Goal: Task Accomplishment & Management: Complete application form

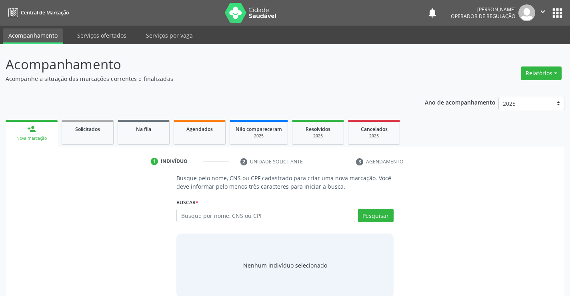
click at [262, 216] on input "text" at bounding box center [265, 215] width 178 height 14
type input "701207084733419"
click at [378, 213] on button "Pesquisar" at bounding box center [376, 215] width 36 height 14
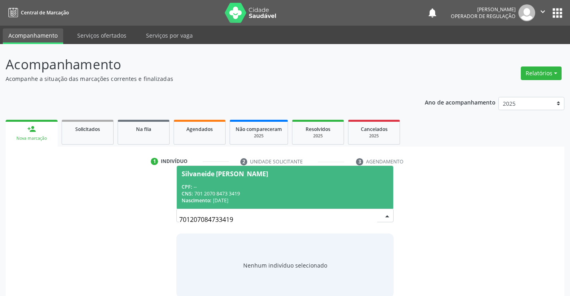
click at [258, 182] on span "Silvaneide [PERSON_NAME] CPF: -- CNS: 701 2070 8473 3419 Nascimento: [DATE]" at bounding box center [285, 187] width 216 height 43
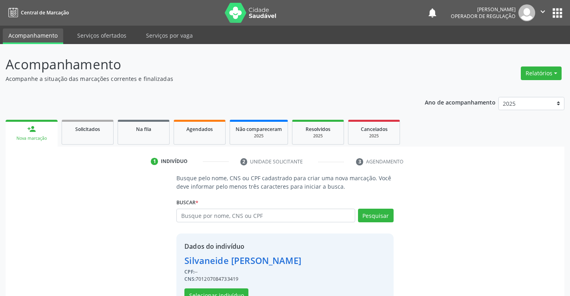
scroll to position [25, 0]
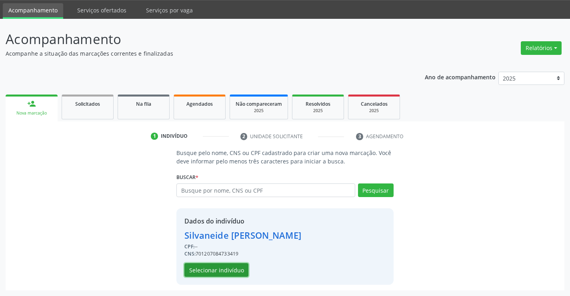
click at [212, 268] on button "Selecionar indivíduo" at bounding box center [216, 270] width 64 height 14
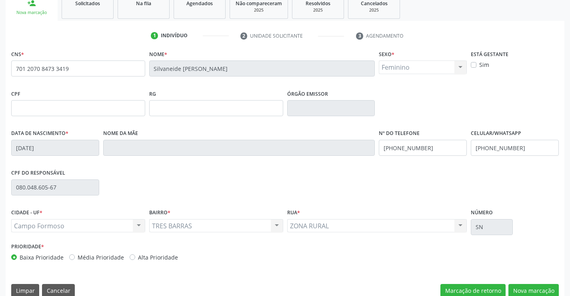
scroll to position [138, 0]
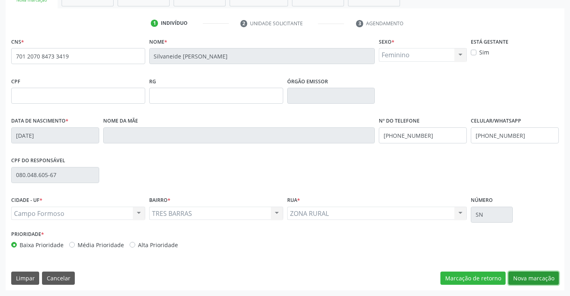
click at [541, 276] on button "Nova marcação" at bounding box center [533, 278] width 50 height 14
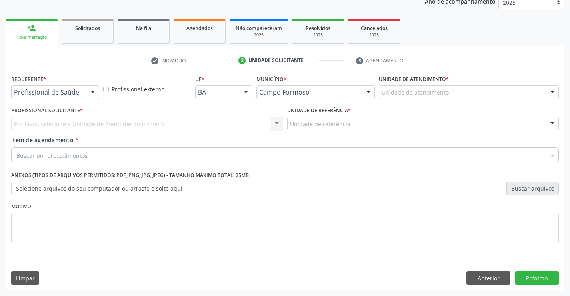
scroll to position [101, 0]
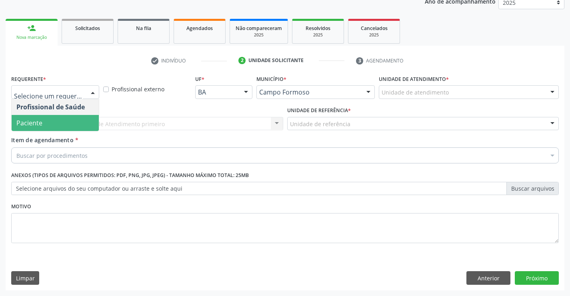
click at [58, 119] on span "Paciente" at bounding box center [55, 123] width 87 height 16
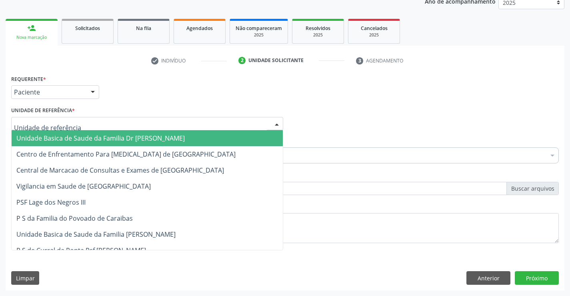
click at [80, 136] on span "Unidade Basica de Saude da Familia Dr [PERSON_NAME]" at bounding box center [100, 138] width 168 height 9
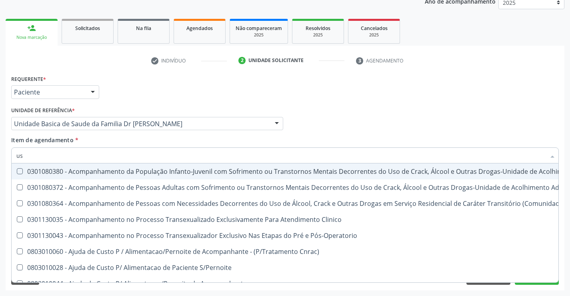
type input "usg"
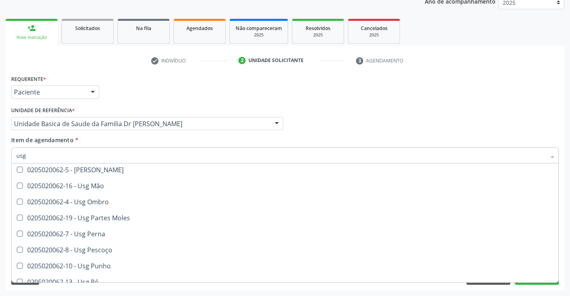
scroll to position [120, 0]
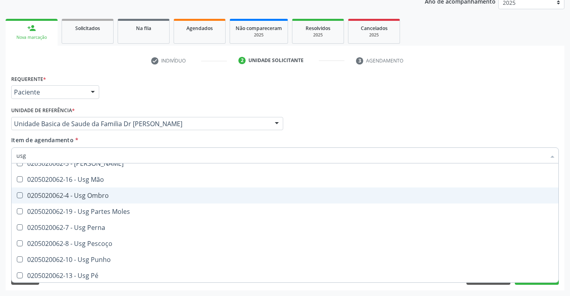
click at [109, 195] on div "0205020062-4 - Usg Ombro" at bounding box center [284, 195] width 537 height 6
checkbox Ombro "true"
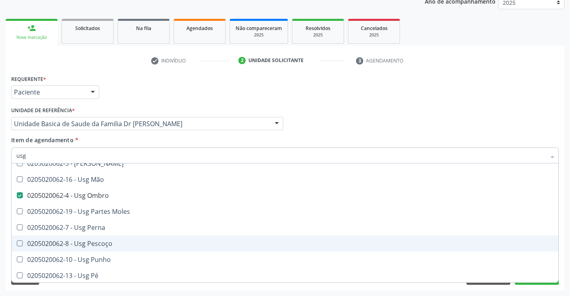
scroll to position [160, 0]
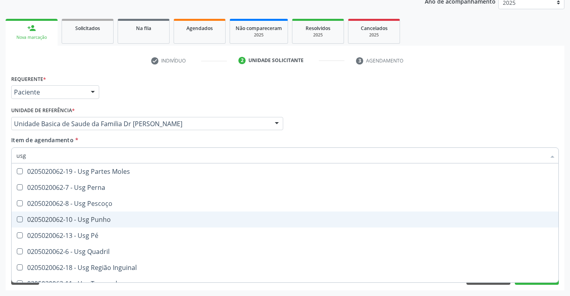
click at [113, 214] on span "0205020062-10 - Usg Punho" at bounding box center [285, 219] width 547 height 16
checkbox Punho "true"
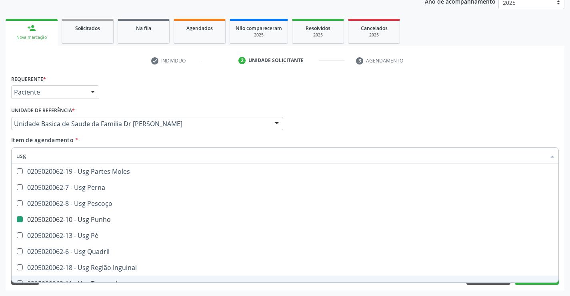
click at [562, 262] on div "Requerente * Paciente Profissional de Saúde Paciente Nenhum resultado encontrad…" at bounding box center [285, 181] width 559 height 217
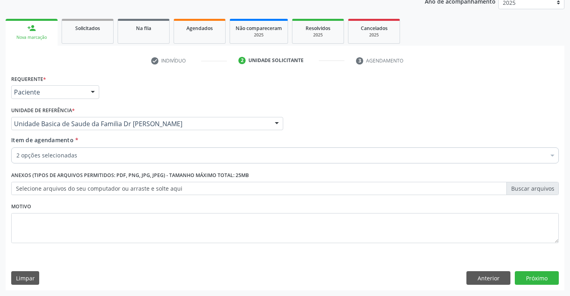
scroll to position [0, 0]
click at [529, 280] on button "Próximo" at bounding box center [537, 278] width 44 height 14
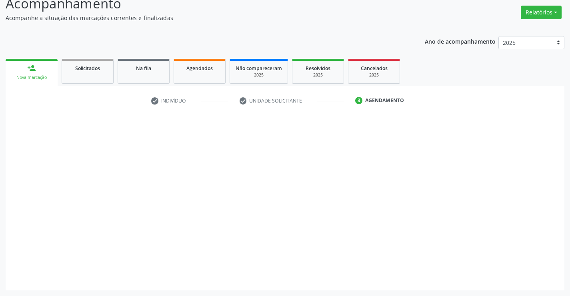
scroll to position [61, 0]
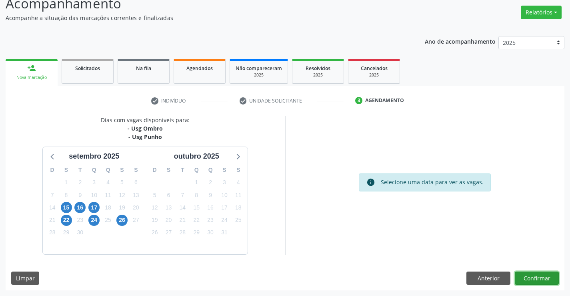
click at [534, 275] on button "Confirmar" at bounding box center [537, 278] width 44 height 14
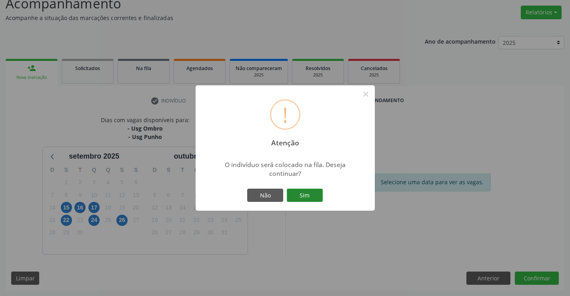
click at [307, 192] on button "Sim" at bounding box center [305, 195] width 36 height 14
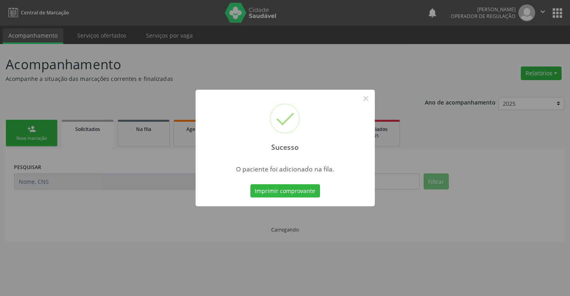
scroll to position [0, 0]
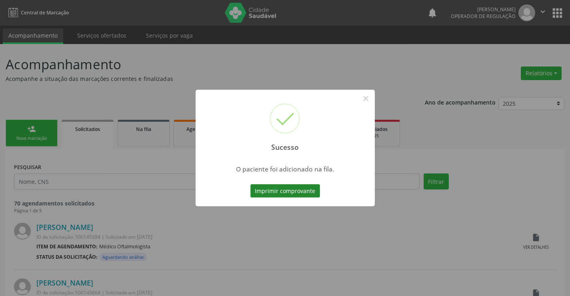
click at [278, 189] on button "Imprimir comprovante" at bounding box center [285, 191] width 70 height 14
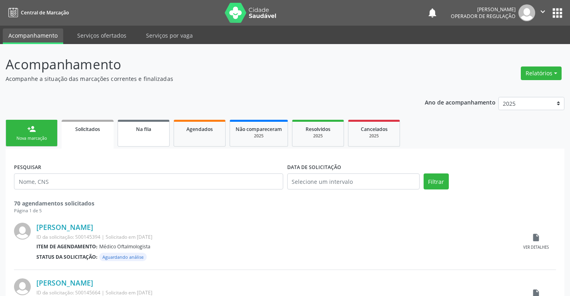
click at [146, 132] on span "Na fila" at bounding box center [143, 129] width 15 height 7
select select "8"
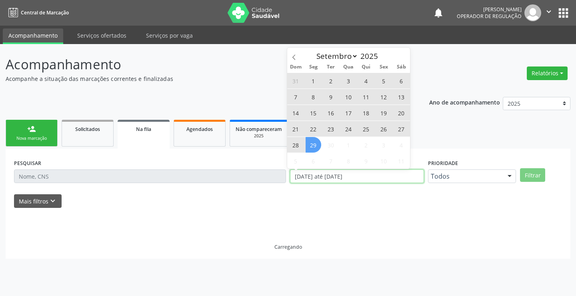
click at [371, 178] on input "[DATE] até [DATE]" at bounding box center [357, 176] width 134 height 14
click at [279, 179] on div "PESQUISAR DATA DE SOLICITAÇÃO [DATE] até [DATE] Prioridade Todos Todos Baixa Pr…" at bounding box center [288, 172] width 552 height 31
type input "2023"
select select "0"
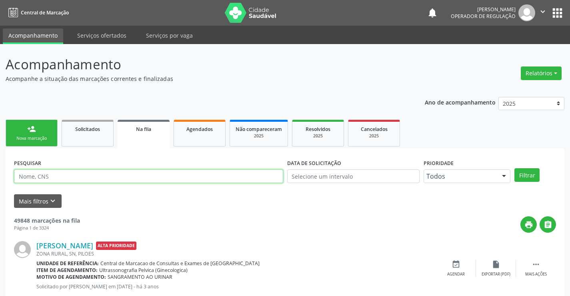
click at [69, 175] on input "text" at bounding box center [148, 176] width 269 height 14
type input "707606271279399"
click at [534, 175] on button "Filtrar" at bounding box center [526, 175] width 25 height 14
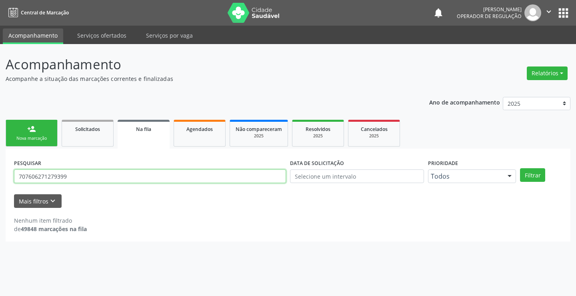
drag, startPoint x: 19, startPoint y: 176, endPoint x: 85, endPoint y: 176, distance: 66.4
click at [85, 176] on input "707606271279399" at bounding box center [150, 176] width 272 height 14
click at [46, 130] on link "person_add Nova marcação" at bounding box center [32, 133] width 52 height 27
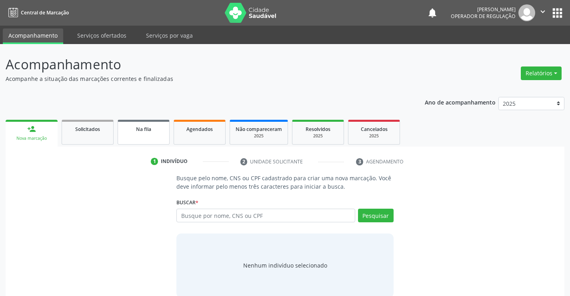
click at [148, 134] on link "Na fila" at bounding box center [144, 132] width 52 height 25
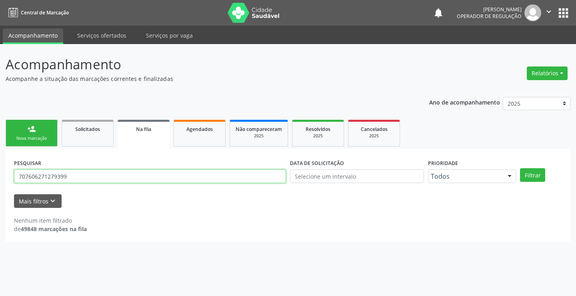
drag, startPoint x: 76, startPoint y: 178, endPoint x: 0, endPoint y: 178, distance: 76.0
click at [0, 178] on div "Acompanhamento Acompanhe a situação das marcações correntes e finalizadas Relat…" at bounding box center [288, 170] width 576 height 252
paste input "707606271279399"
type input "707606271279399"
click at [533, 173] on button "Filtrar" at bounding box center [532, 175] width 25 height 14
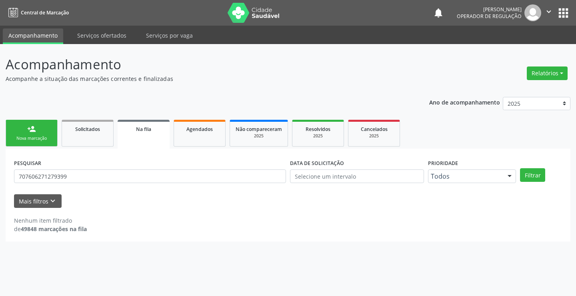
click at [44, 131] on link "person_add Nova marcação" at bounding box center [32, 133] width 52 height 27
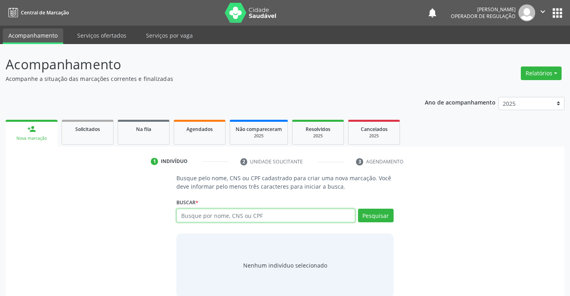
click at [263, 214] on input "text" at bounding box center [265, 215] width 178 height 14
paste input "707606271279399"
type input "707606271279399"
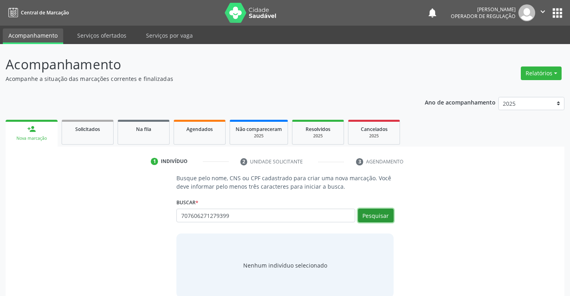
click at [376, 213] on button "Pesquisar" at bounding box center [376, 215] width 36 height 14
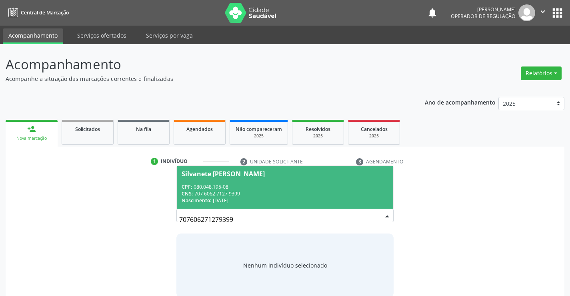
click at [246, 187] on div "CPF: 080.048.195-08" at bounding box center [285, 186] width 206 height 7
click at [246, 187] on p "Busque pelo nome, CNS ou CPF cadastrado para criar uma nova marcação. Você deve…" at bounding box center [284, 182] width 217 height 17
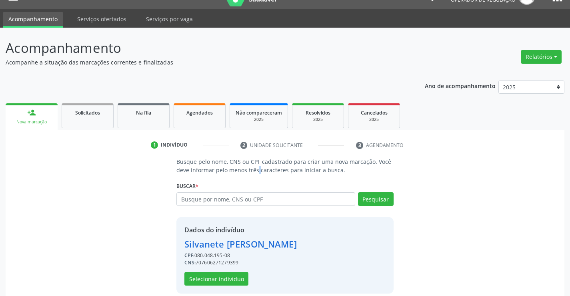
scroll to position [25, 0]
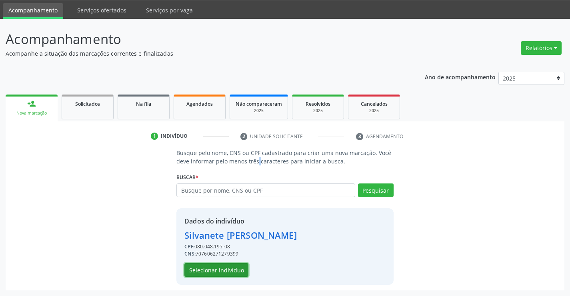
click at [218, 266] on button "Selecionar indivíduo" at bounding box center [216, 270] width 64 height 14
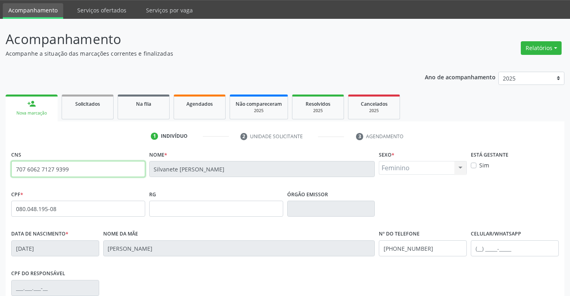
click at [15, 169] on input "707 6062 7127 9399" at bounding box center [78, 169] width 134 height 16
drag, startPoint x: 30, startPoint y: 171, endPoint x: 79, endPoint y: 174, distance: 48.9
click at [78, 174] on input "707 6062 7127 9399" at bounding box center [78, 169] width 134 height 16
click at [85, 173] on input "707 6062 7127 9399" at bounding box center [78, 169] width 134 height 16
drag, startPoint x: 14, startPoint y: 168, endPoint x: 78, endPoint y: 173, distance: 64.2
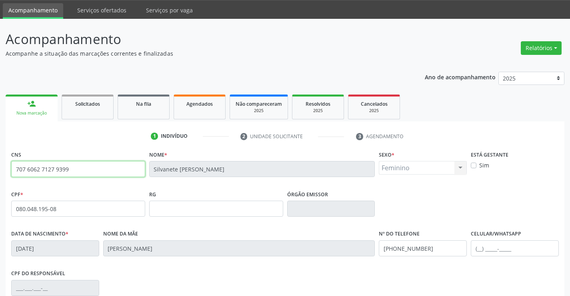
click at [78, 173] on input "707 6062 7127 9399" at bounding box center [78, 169] width 134 height 16
click at [150, 108] on link "Na fila" at bounding box center [144, 106] width 52 height 25
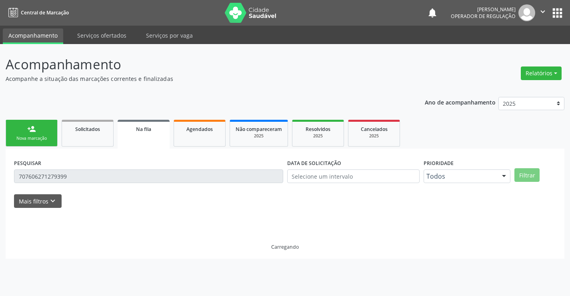
scroll to position [0, 0]
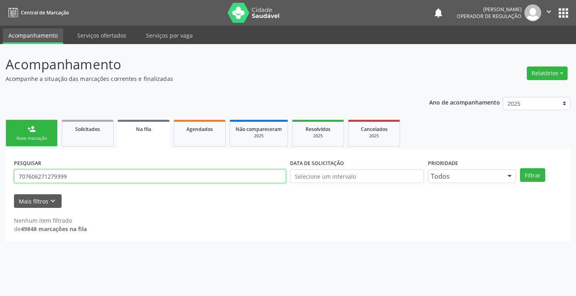
drag, startPoint x: 76, startPoint y: 175, endPoint x: 0, endPoint y: 185, distance: 76.6
click at [0, 185] on div "Acompanhamento Acompanhe a situação das marcações correntes e finalizadas Relat…" at bounding box center [288, 170] width 576 height 252
click at [64, 175] on input "text" at bounding box center [150, 176] width 272 height 14
paste input "707606271279399"
type input "707606271279399"
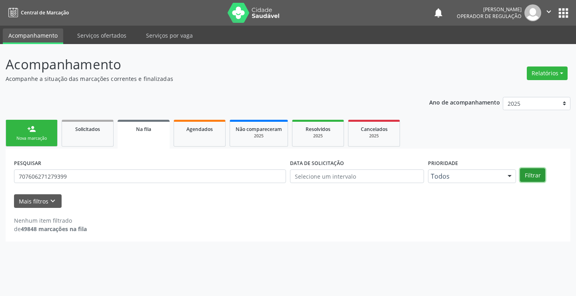
click at [542, 174] on button "Filtrar" at bounding box center [532, 175] width 25 height 14
click at [33, 136] on div "Nova marcação" at bounding box center [32, 138] width 40 height 6
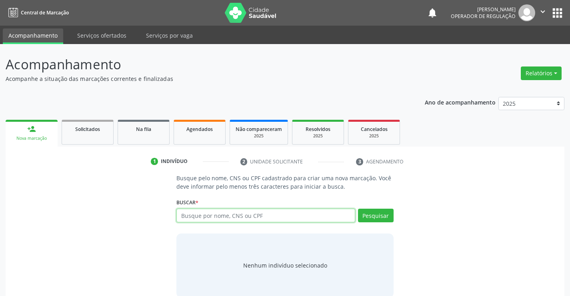
click at [285, 215] on input "text" at bounding box center [265, 215] width 178 height 14
paste input "707606271279399"
type input "707606271279399"
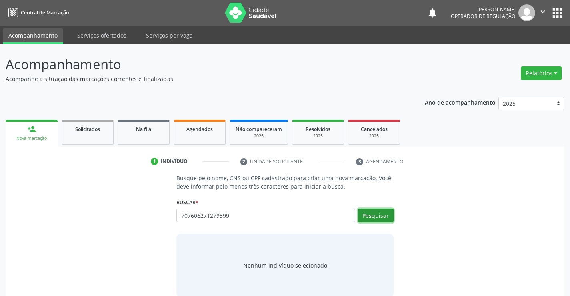
click at [383, 213] on button "Pesquisar" at bounding box center [376, 215] width 36 height 14
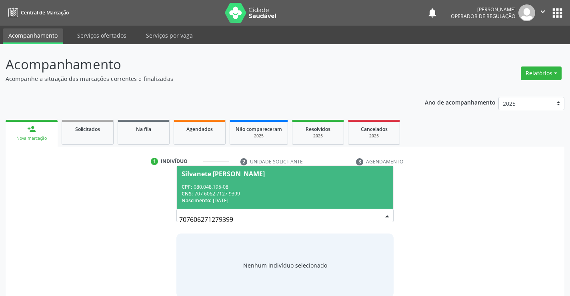
click at [274, 182] on span "Silvanete [PERSON_NAME] CPF: 080.048.195-08 CNS: 707 6062 7127 9399 Nascimento:…" at bounding box center [285, 187] width 216 height 43
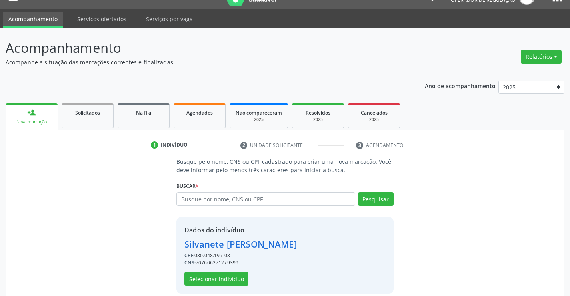
scroll to position [25, 0]
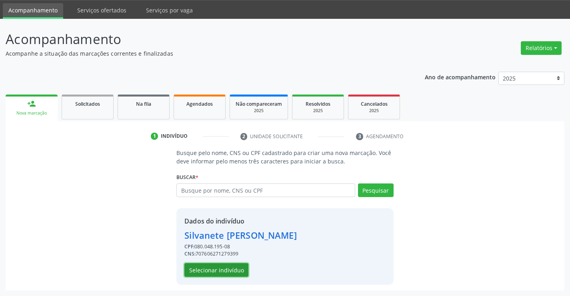
click at [212, 266] on button "Selecionar indivíduo" at bounding box center [216, 270] width 64 height 14
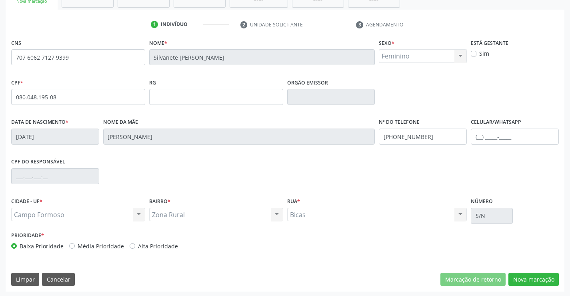
scroll to position [138, 0]
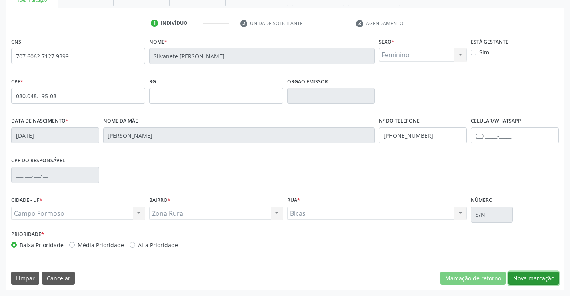
click at [534, 276] on button "Nova marcação" at bounding box center [533, 278] width 50 height 14
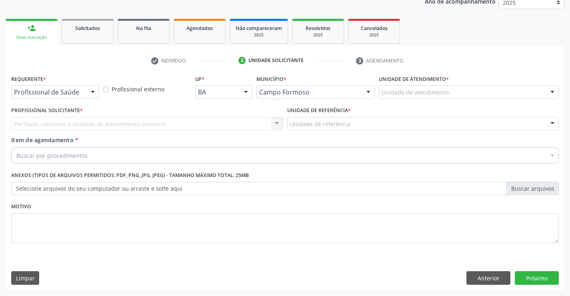
scroll to position [101, 0]
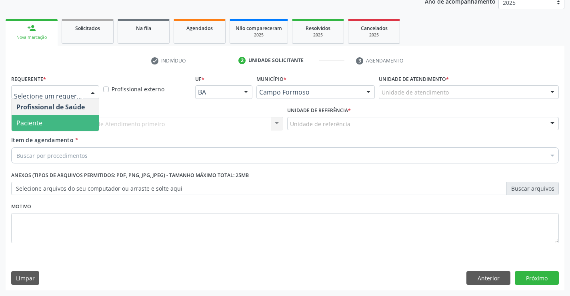
click at [45, 121] on span "Paciente" at bounding box center [55, 123] width 87 height 16
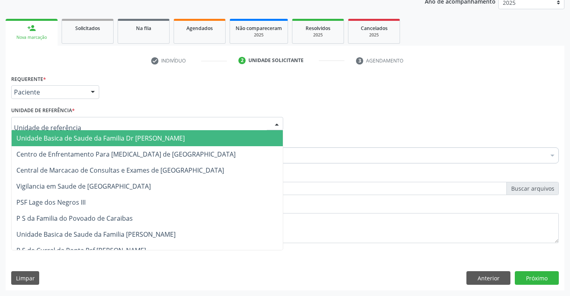
click at [55, 138] on span "Unidade Basica de Saude da Familia Dr [PERSON_NAME]" at bounding box center [100, 138] width 168 height 9
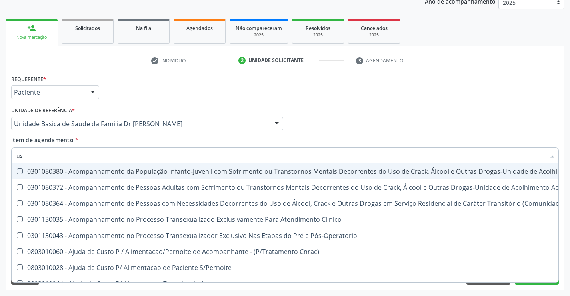
type input "usg"
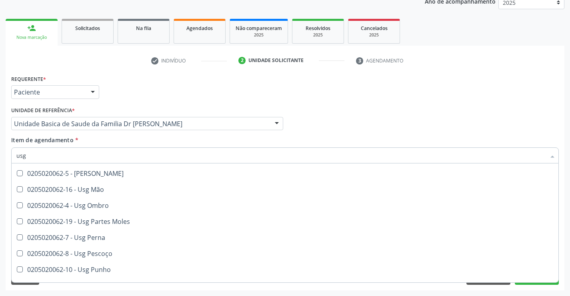
scroll to position [120, 0]
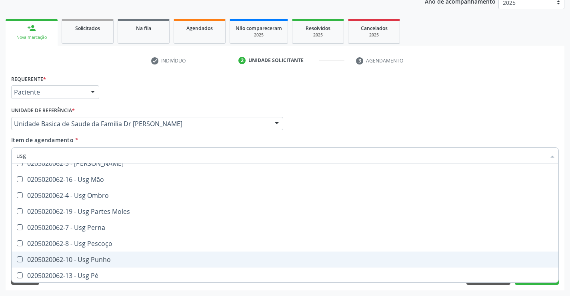
click at [128, 262] on div "0205020062-10 - Usg Punho" at bounding box center [284, 259] width 537 height 6
checkbox Punho "true"
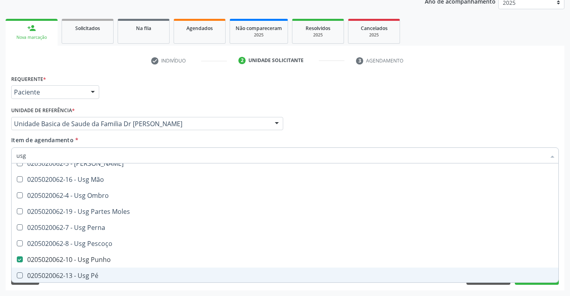
click at [565, 260] on div "Acompanhamento Acompanhe a situação das marcações correntes e finalizadas Relat…" at bounding box center [285, 119] width 570 height 352
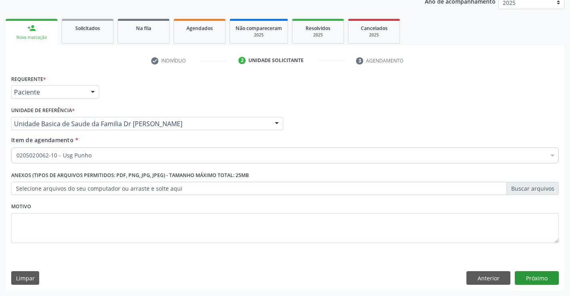
scroll to position [0, 0]
click at [530, 278] on button "Próximo" at bounding box center [537, 278] width 44 height 14
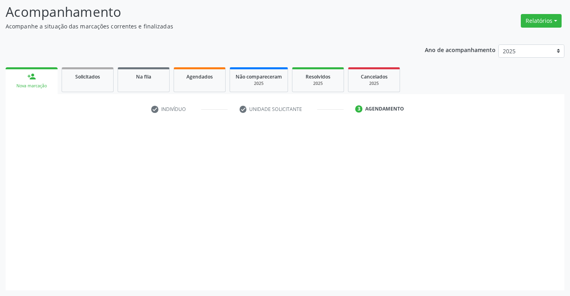
scroll to position [52, 0]
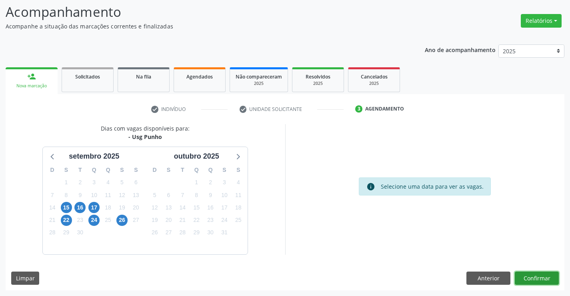
click at [531, 272] on button "Confirmar" at bounding box center [537, 278] width 44 height 14
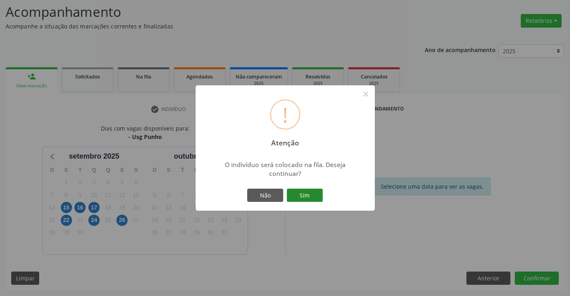
click at [302, 194] on button "Sim" at bounding box center [305, 195] width 36 height 14
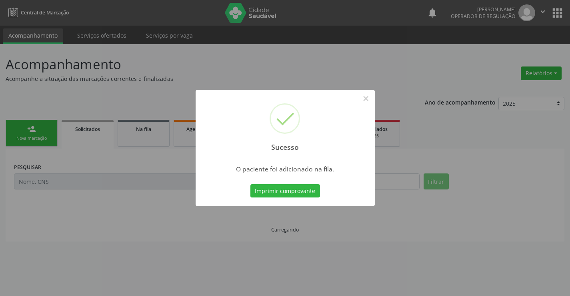
scroll to position [0, 0]
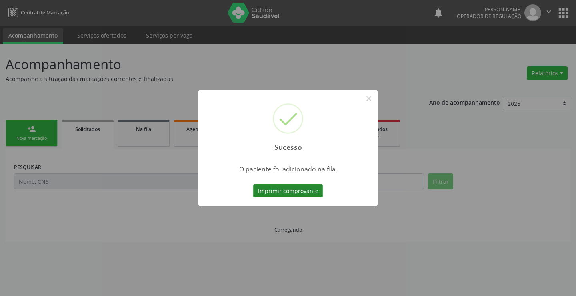
click at [280, 186] on button "Imprimir comprovante" at bounding box center [288, 191] width 70 height 14
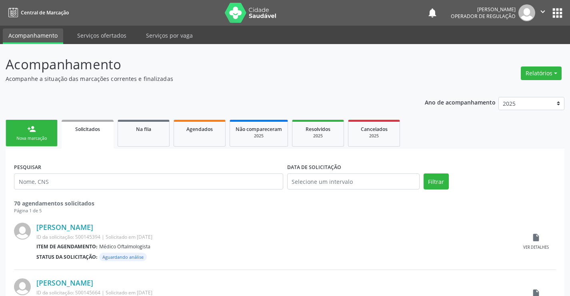
click at [40, 132] on link "person_add Nova marcação" at bounding box center [32, 133] width 52 height 27
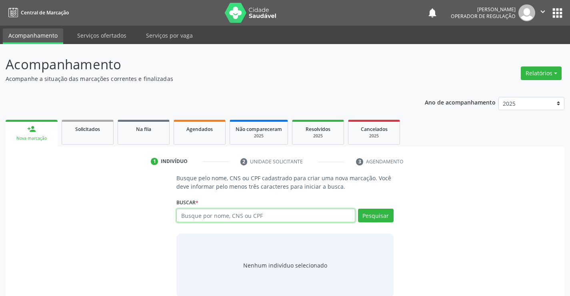
click at [306, 216] on input "text" at bounding box center [265, 215] width 178 height 14
type input "701207084733419"
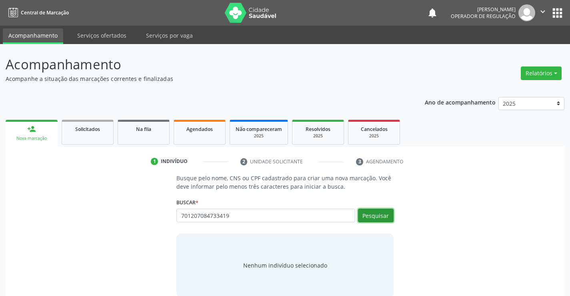
click at [380, 215] on button "Pesquisar" at bounding box center [376, 215] width 36 height 14
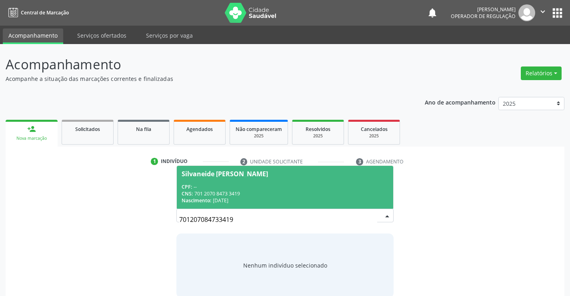
click at [264, 194] on div "CNS: 701 2070 8473 3419" at bounding box center [285, 193] width 206 height 7
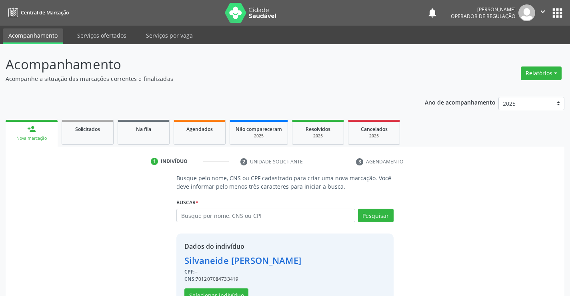
scroll to position [25, 0]
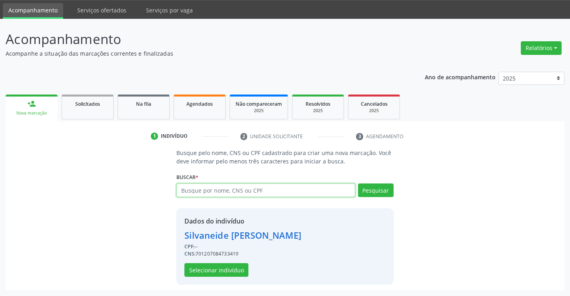
click at [297, 185] on input "text" at bounding box center [265, 190] width 178 height 14
click at [40, 107] on link "person_add Nova marcação" at bounding box center [32, 107] width 52 height 27
